Goal: Task Accomplishment & Management: Manage account settings

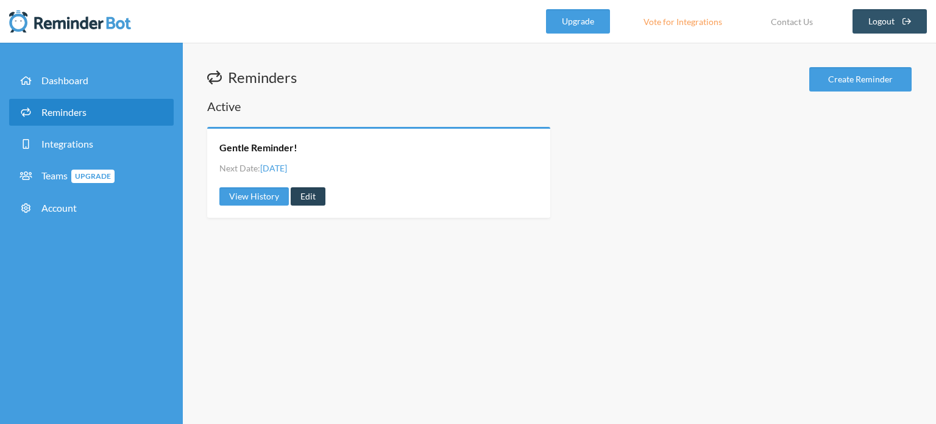
click at [299, 190] on link "Edit" at bounding box center [308, 196] width 35 height 18
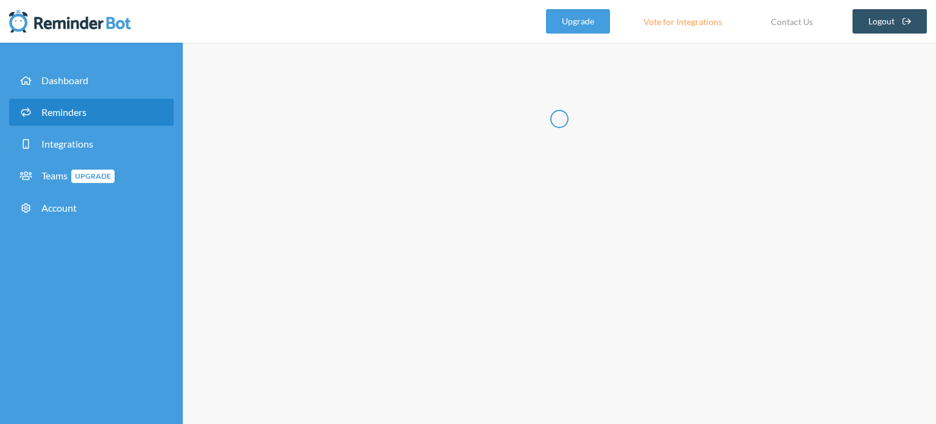
radio input "false"
radio input "true"
type input "Gentle Reminder!"
checkbox input "true"
select select "05:00:00"
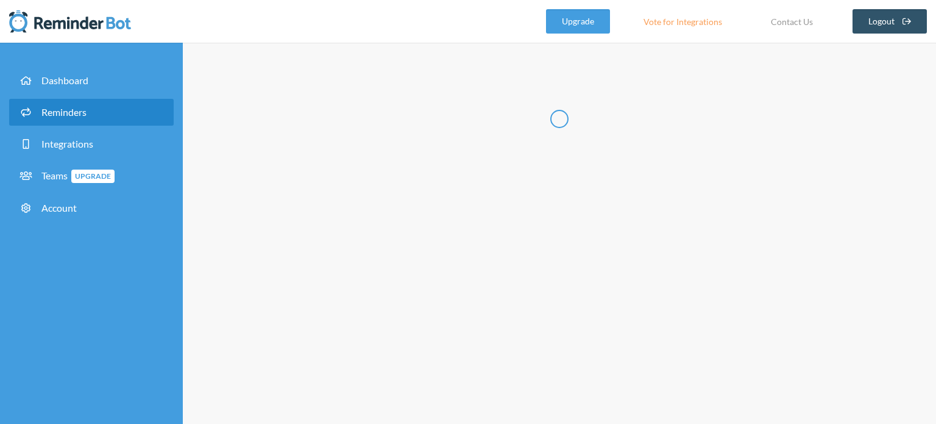
select select "05:15:00"
select select "05:30:00"
select select "05:45:00"
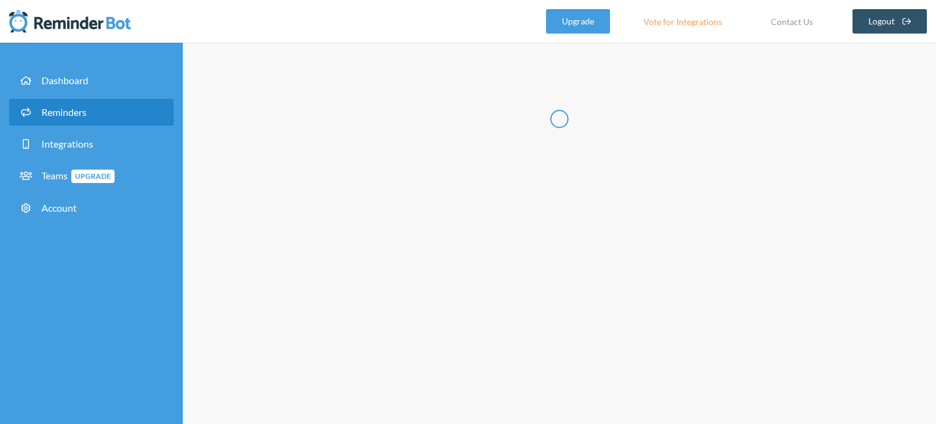
select select "19:00:00"
select select "19:15:00"
select select "19:30:00"
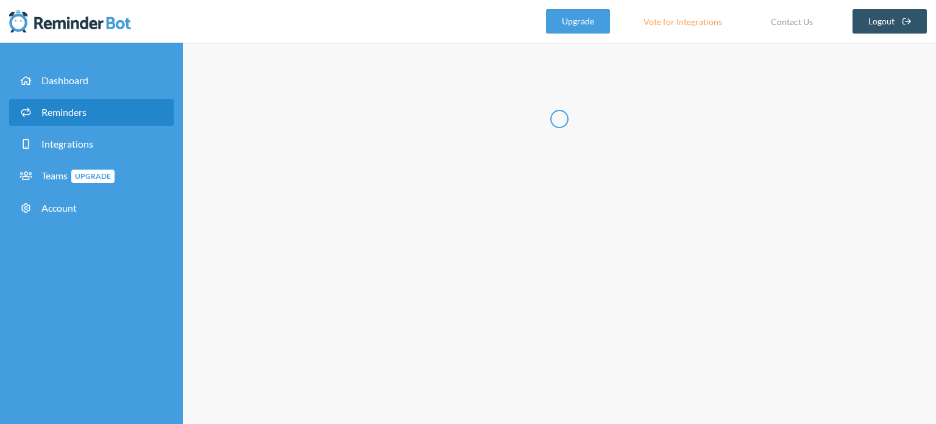
select select "19:45:00"
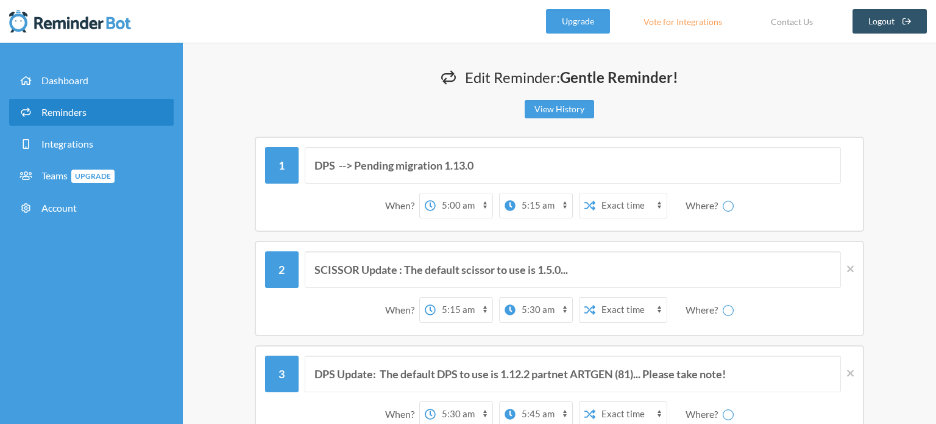
select select "spaces/AAQAVDo6xcw"
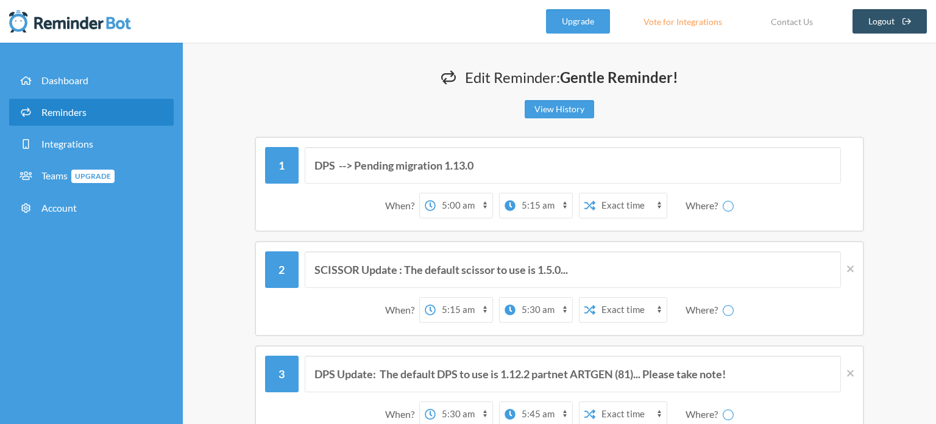
select select "spaces/AAQAVDo6xcw"
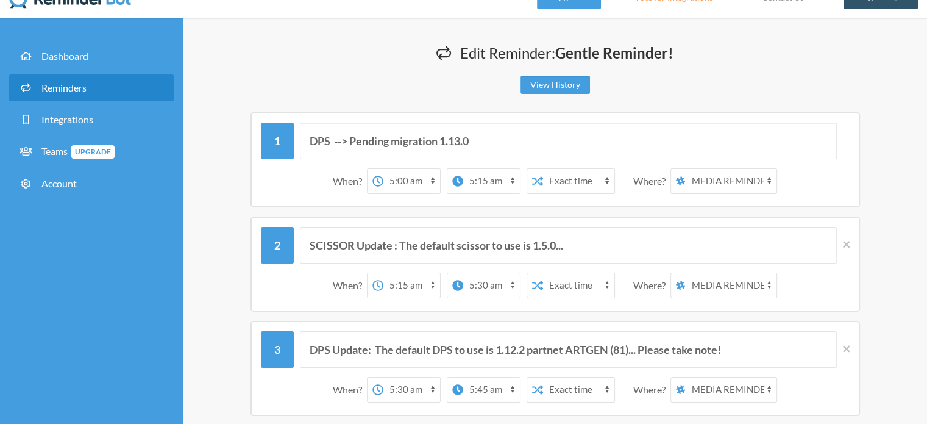
scroll to position [44, 0]
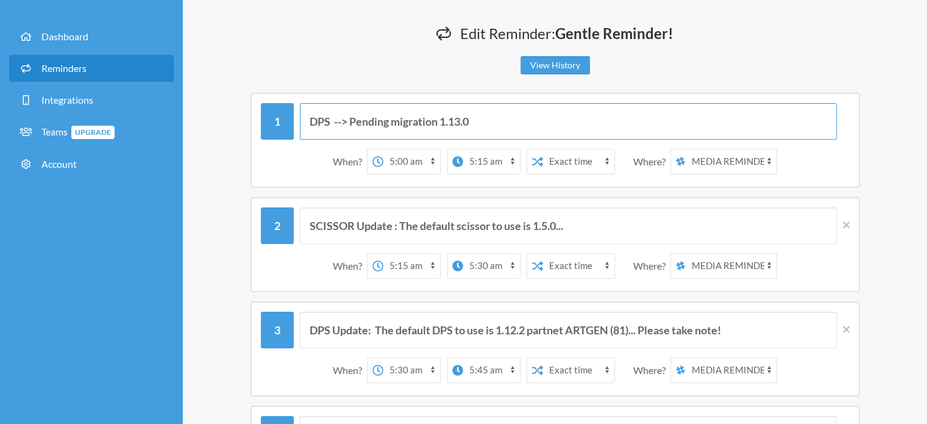
click at [471, 116] on input "DPS --> Pending migration 1.13.0" at bounding box center [568, 121] width 537 height 37
click at [473, 118] on input "DPS --> Pending migration 1.13.0" at bounding box center [568, 121] width 537 height 37
click at [369, 129] on input "DPS --> Pending migration 1.13.0" at bounding box center [568, 121] width 537 height 37
click at [368, 127] on input "DPS --> Pending migration 1.13.0" at bounding box center [568, 121] width 537 height 37
click at [369, 123] on input "DPS --> Pending migration 1.13.0" at bounding box center [568, 121] width 537 height 37
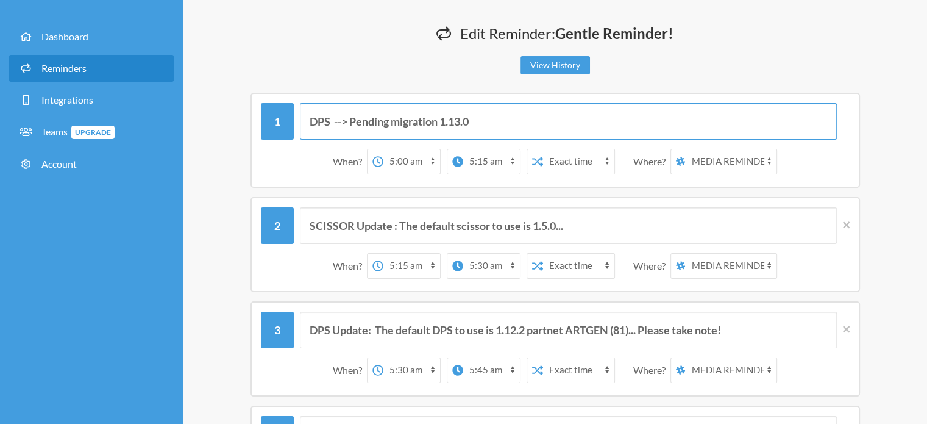
click at [369, 123] on input "DPS --> Pending migration 1.13.0" at bounding box center [568, 121] width 537 height 37
click at [475, 123] on input "DPS --> Ongoing migration 1.13.0" at bounding box center [568, 121] width 537 height 37
click at [540, 119] on input "DPS --> Ongoing migration 1.13.1" at bounding box center [568, 121] width 537 height 37
drag, startPoint x: 539, startPoint y: 116, endPoint x: 205, endPoint y: 124, distance: 334.7
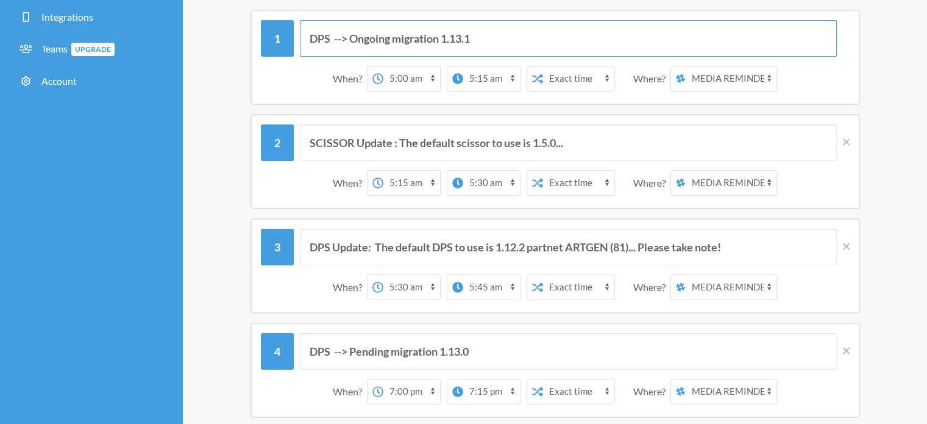
scroll to position [128, 0]
type input "DPS --> Ongoing migration 1.13.1"
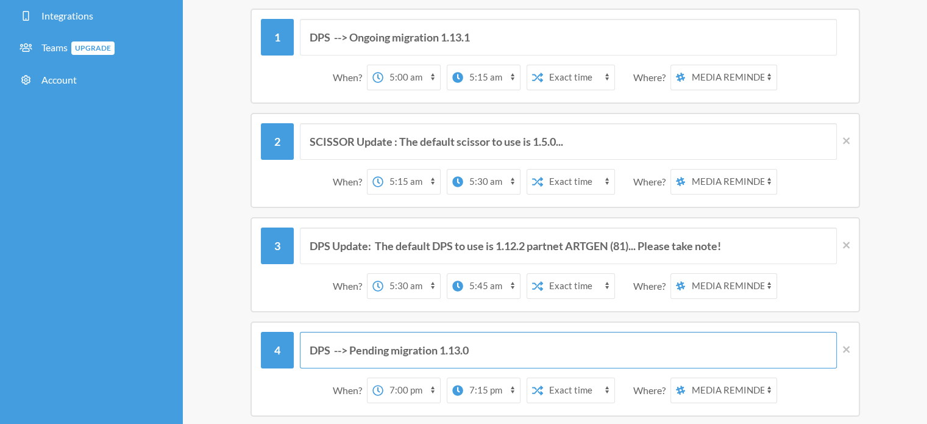
click at [486, 350] on input "DPS --> Pending migration 1.13.0" at bounding box center [568, 350] width 537 height 37
paste input "Ongoing migration 1.13.1"
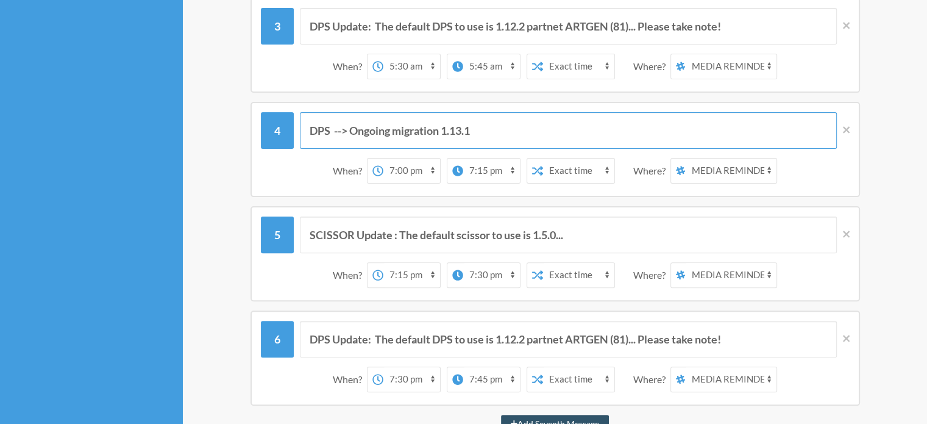
scroll to position [346, 0]
type input "DPS --> Ongoing migration 1.13.1"
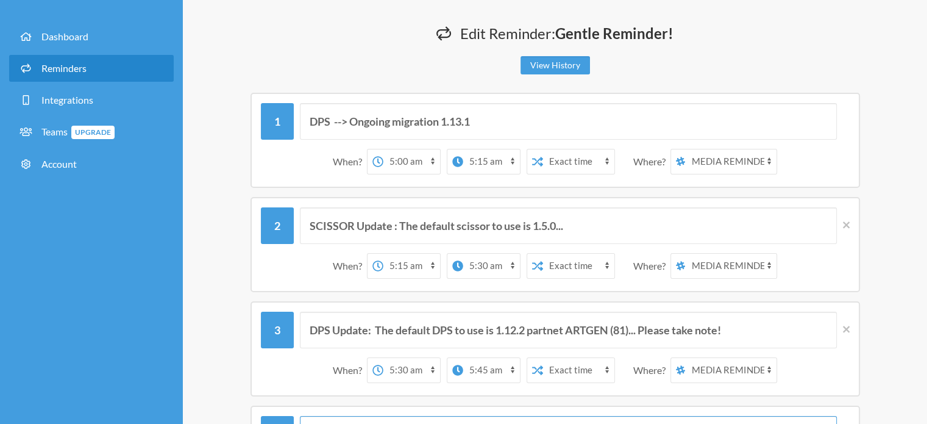
scroll to position [68, 0]
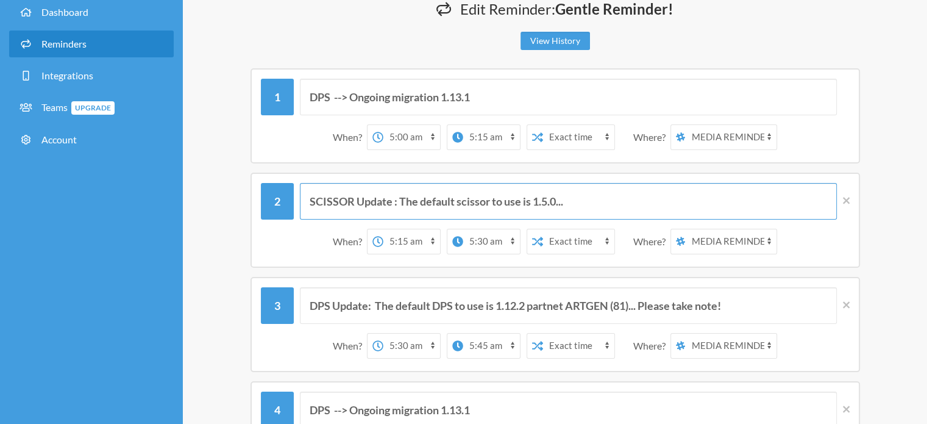
click at [557, 200] on input "SCISSOR Update : The default scissor to use is 1.5.0..." at bounding box center [568, 201] width 537 height 37
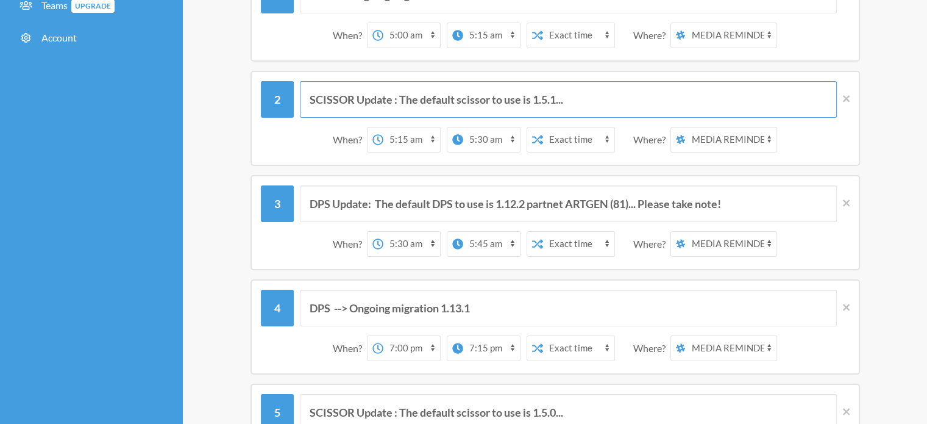
scroll to position [175, 0]
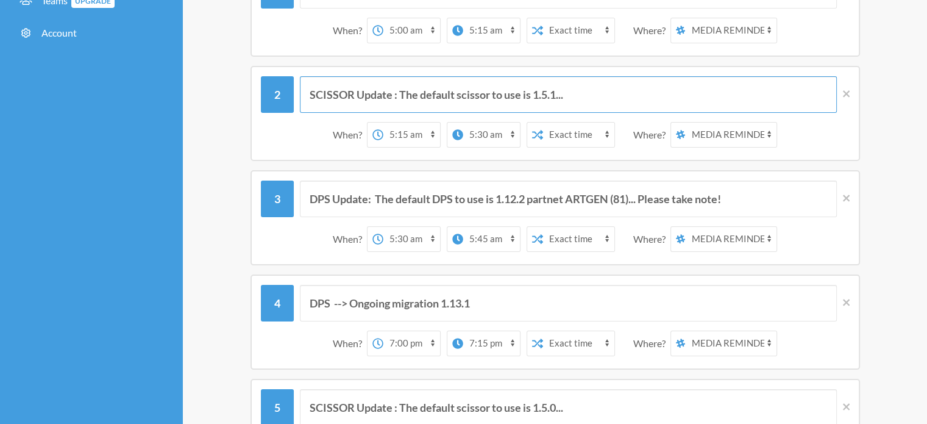
type input "SCISSOR Update : The default scissor to use is 1.5.1..."
click at [519, 196] on input "DPS Update: The default DPS to use is 1.12.2 partnet ARTGEN (81)... Please take…" at bounding box center [568, 198] width 537 height 37
click at [524, 197] on input "DPS Update: The default DPS to use is 1.13.2 partnet ARTGEN (81)... Please take…" at bounding box center [568, 198] width 537 height 37
click at [651, 196] on input "DPS Update: The default DPS to use is 1.13.0 partnet ARTGEN (81)... Please take…" at bounding box center [568, 198] width 537 height 37
type input "DPS Update: The default DPS to use is 1.13.0 partnet ARTGEN (81)... Please take…"
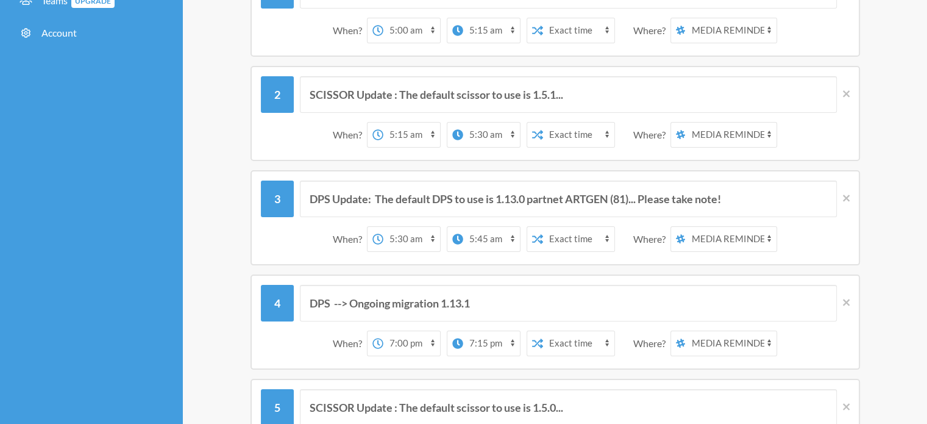
drag, startPoint x: 925, startPoint y: 115, endPoint x: 936, endPoint y: 194, distance: 79.3
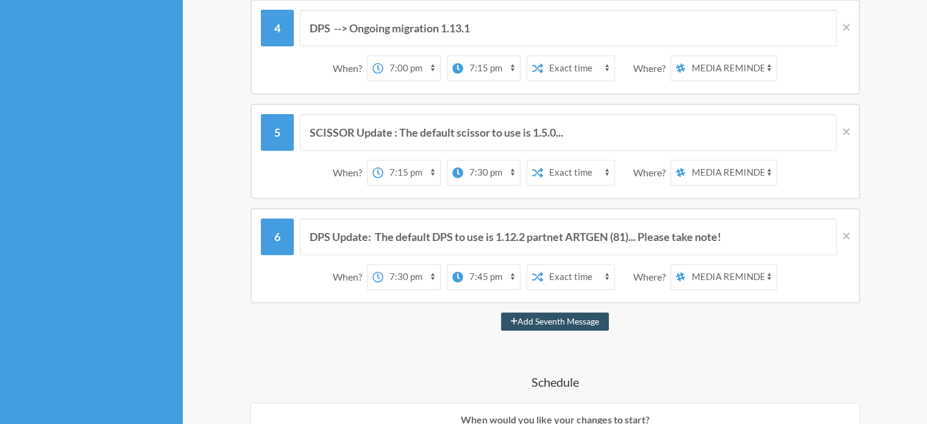
scroll to position [438, 0]
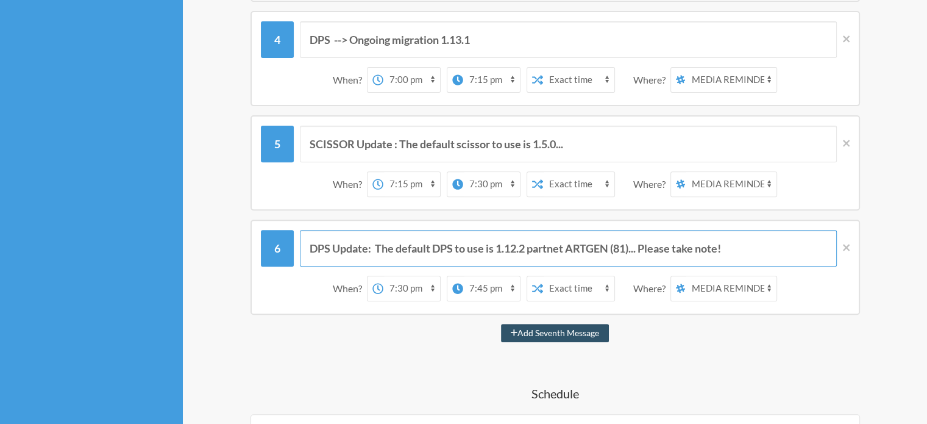
click at [647, 242] on input "DPS Update: The default DPS to use is 1.12.2 partnet ARTGEN (81)... Please take…" at bounding box center [568, 248] width 537 height 37
paste input "3.0"
type input "DPS Update: The default DPS to use is 1.13.0 partnet ARTGEN (81)... Please take…"
click at [557, 145] on input "SCISSOR Update : The default scissor to use is 1.5.0..." at bounding box center [568, 144] width 537 height 37
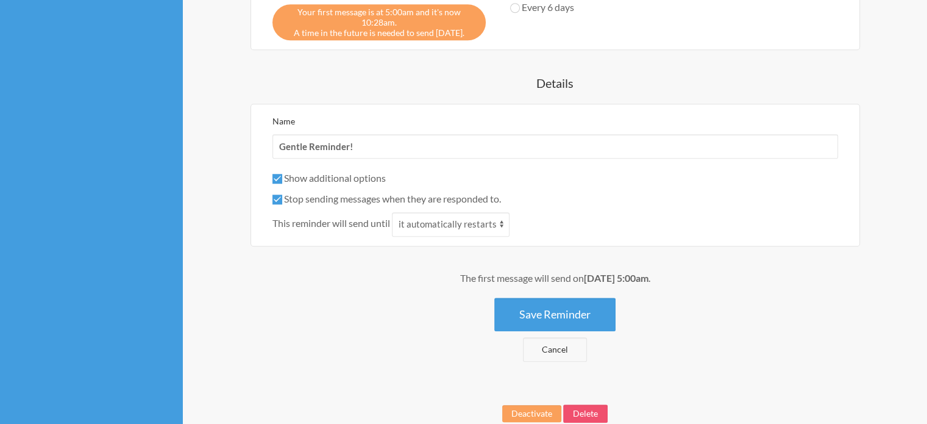
scroll to position [1200, 0]
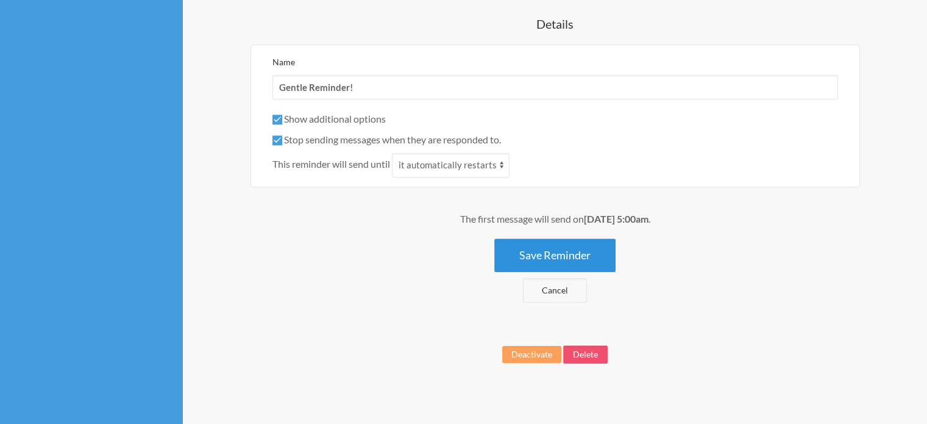
type input "SCISSOR Update : The default scissor to use is 1.5.1..."
click at [528, 247] on button "Save Reminder" at bounding box center [554, 255] width 121 height 34
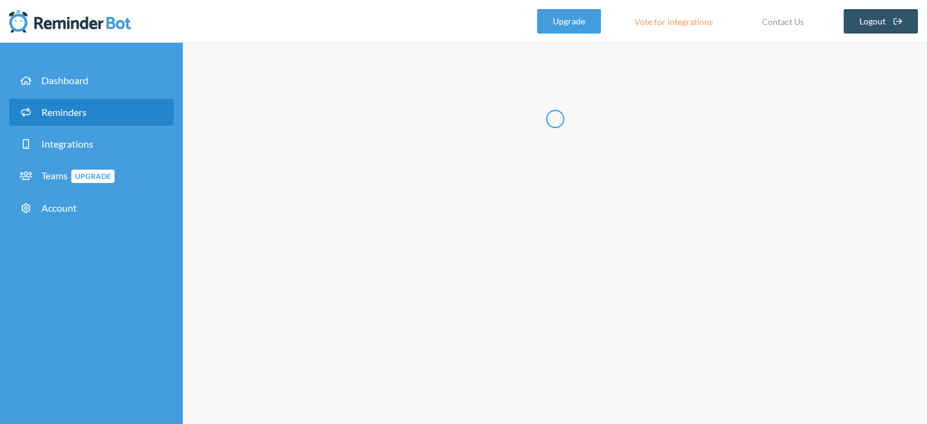
scroll to position [0, 0]
